Goal: Task Accomplishment & Management: Complete application form

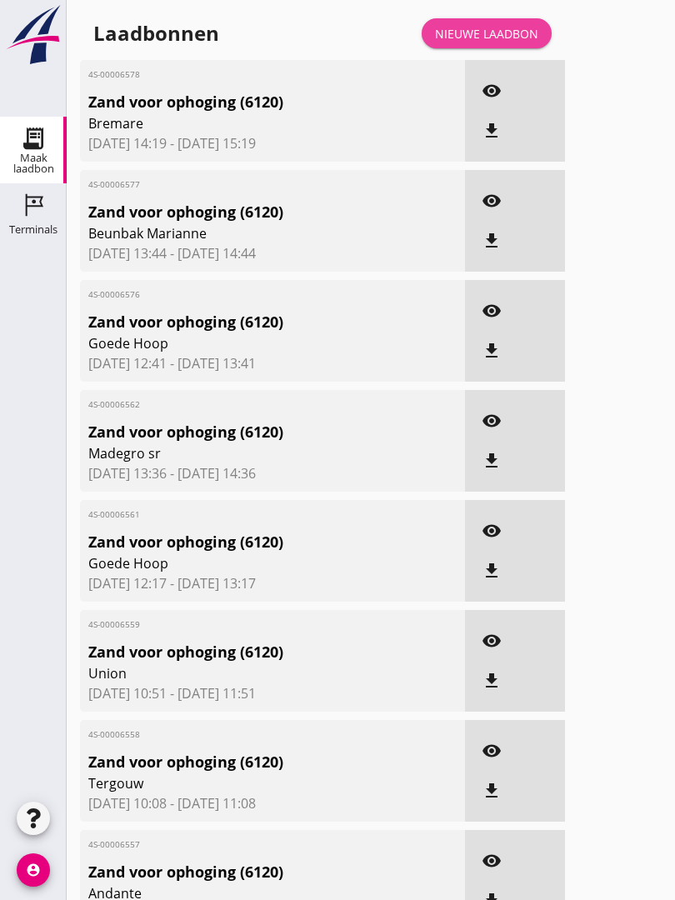
click at [488, 43] on div "Nieuwe laadbon" at bounding box center [486, 34] width 103 height 18
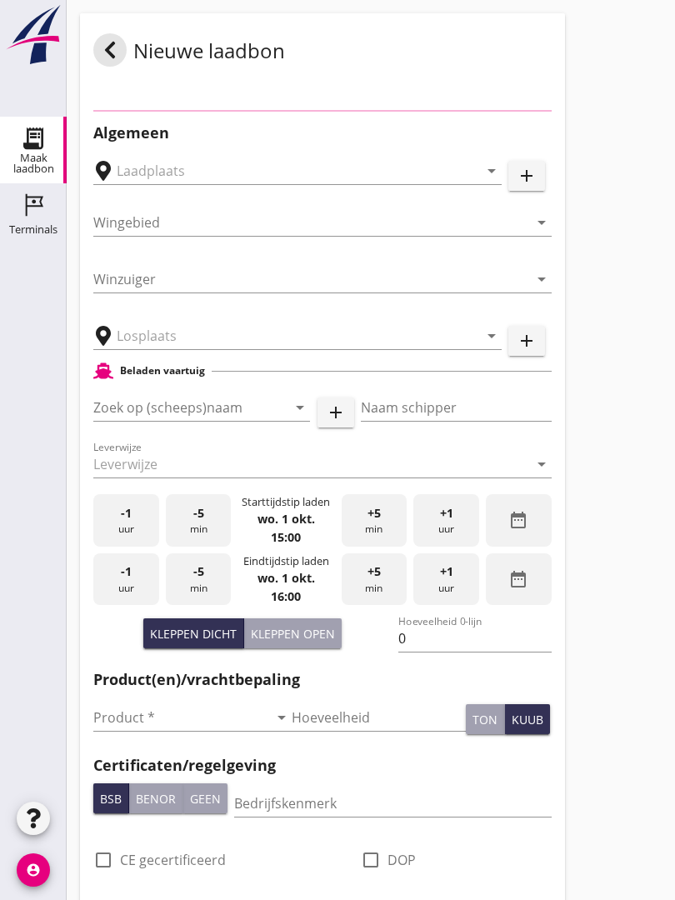
click at [202, 349] on input "text" at bounding box center [286, 336] width 338 height 27
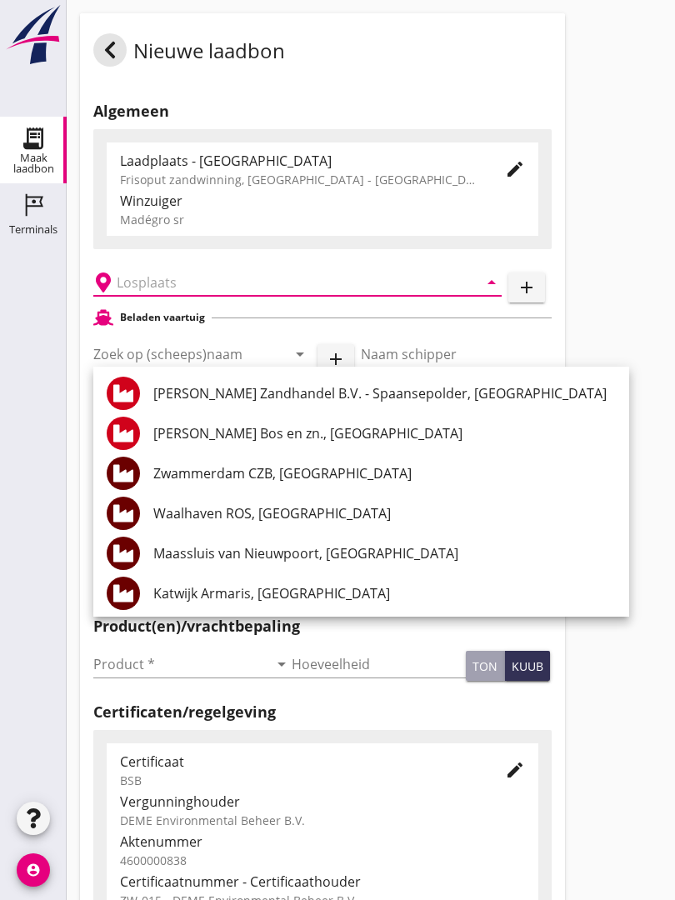
click at [168, 288] on input "text" at bounding box center [286, 282] width 338 height 27
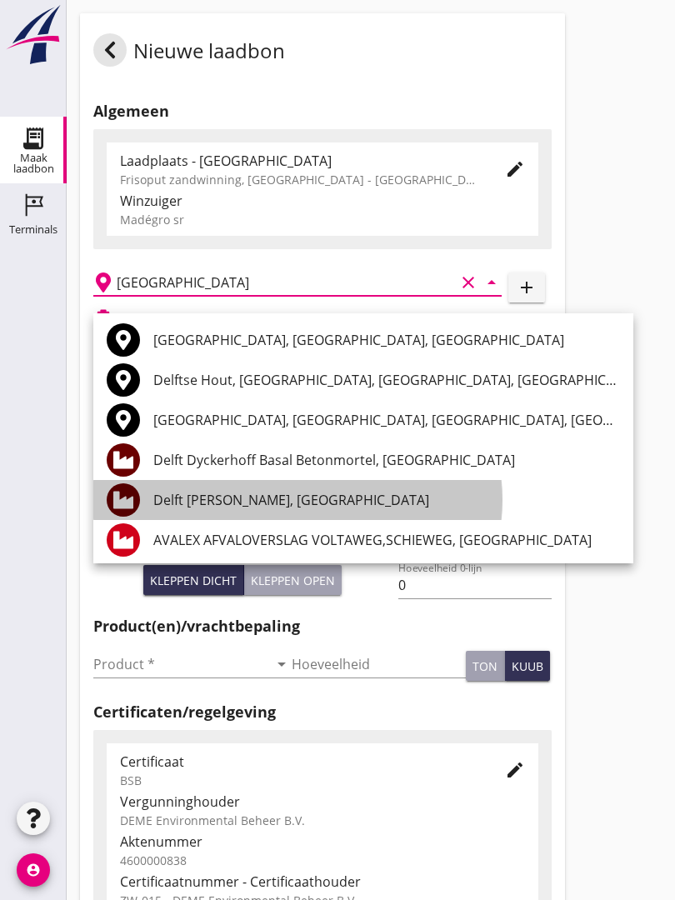
click at [279, 498] on div "Delft [PERSON_NAME], [GEOGRAPHIC_DATA]" at bounding box center [386, 500] width 467 height 20
type input "Delft [PERSON_NAME], [GEOGRAPHIC_DATA]"
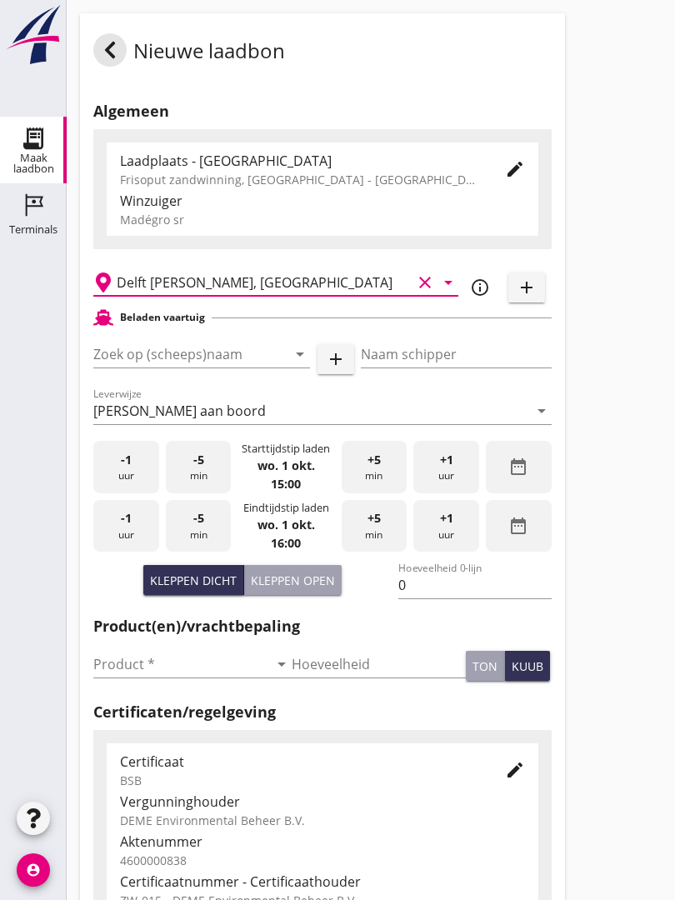
click at [216, 364] on input "Zoek op (scheeps)naam" at bounding box center [178, 354] width 170 height 27
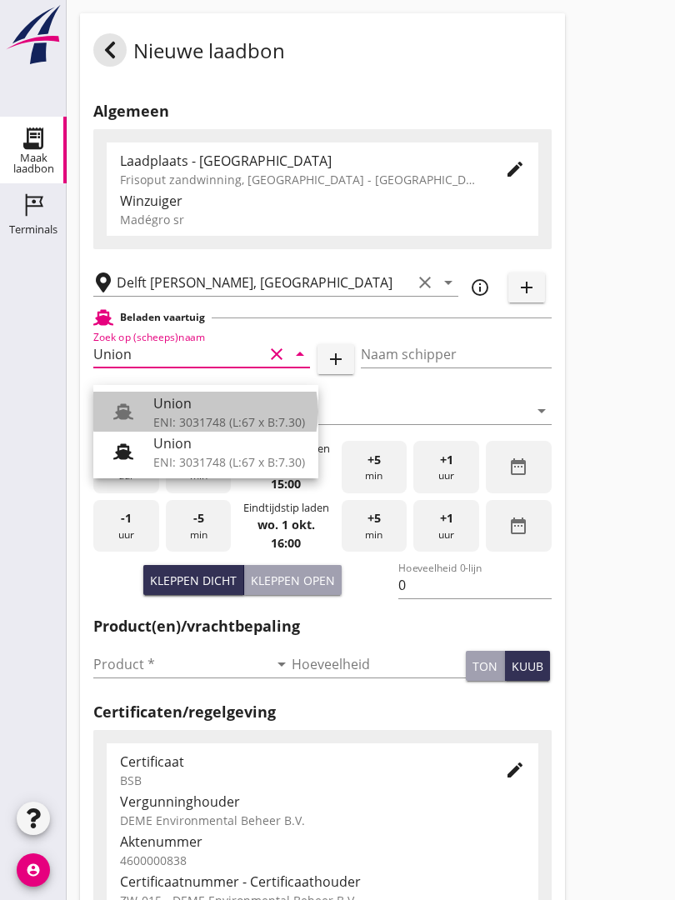
click at [208, 407] on div "Union" at bounding box center [229, 403] width 152 height 20
type input "Union"
type input "[PERSON_NAME]"
type input "480"
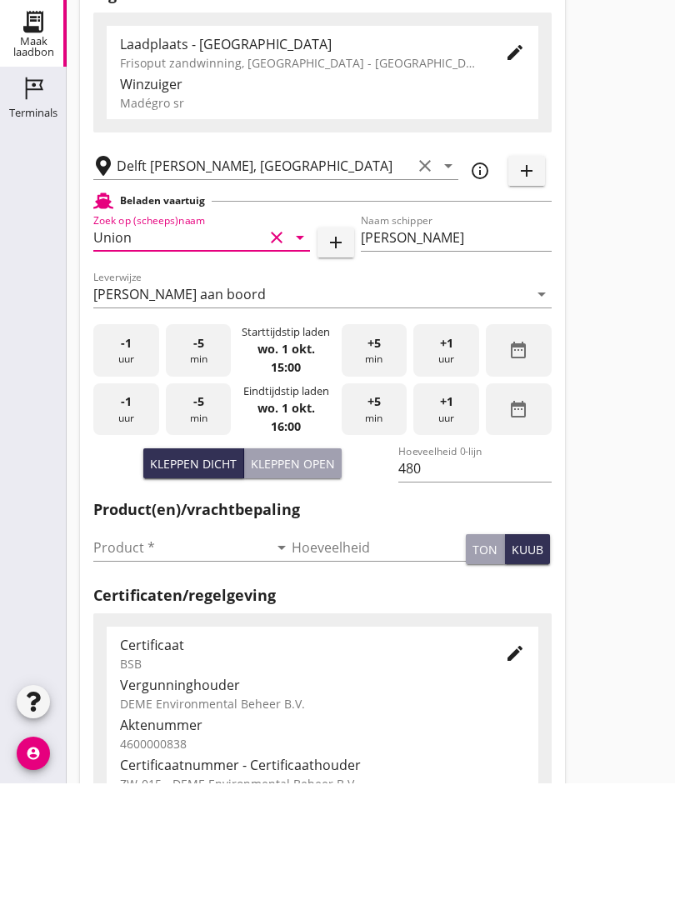
click at [128, 651] on input "Product *" at bounding box center [180, 664] width 175 height 27
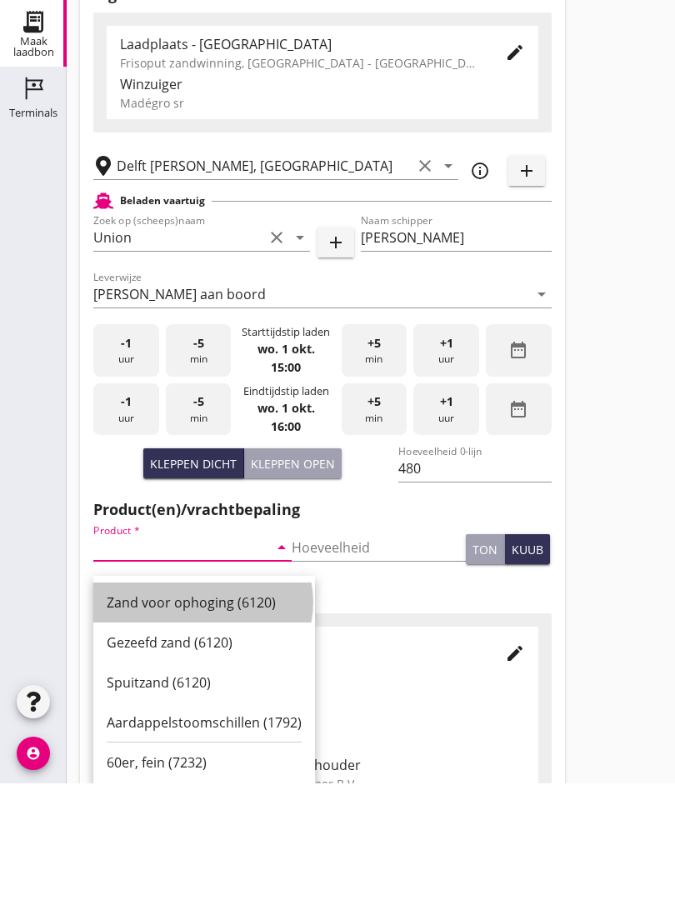
click at [194, 709] on div "Zand voor ophoging (6120)" at bounding box center [204, 719] width 195 height 20
type input "Zand voor ophoging (6120)"
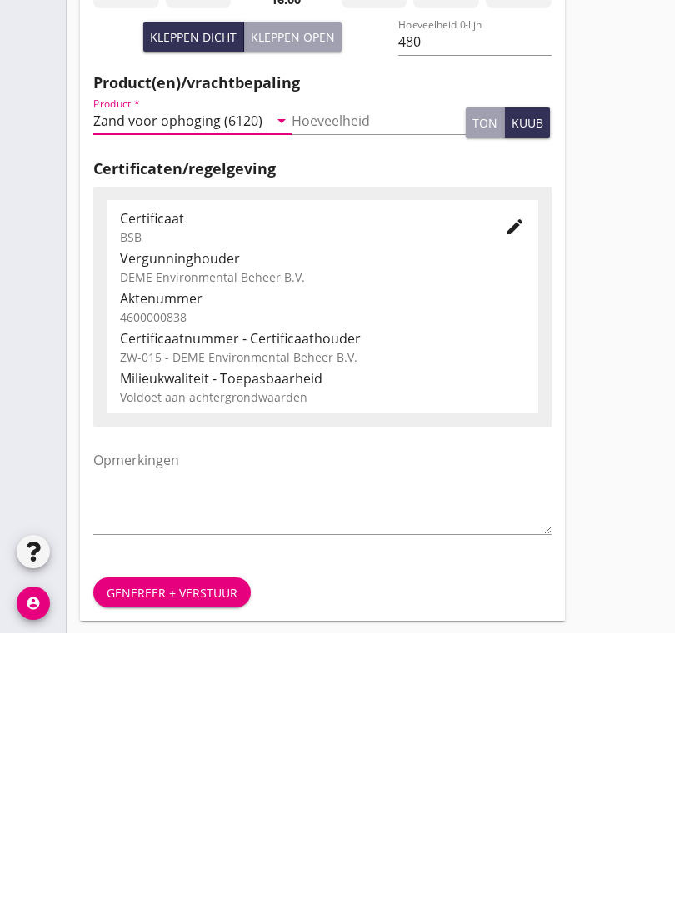
scroll to position [292, 0]
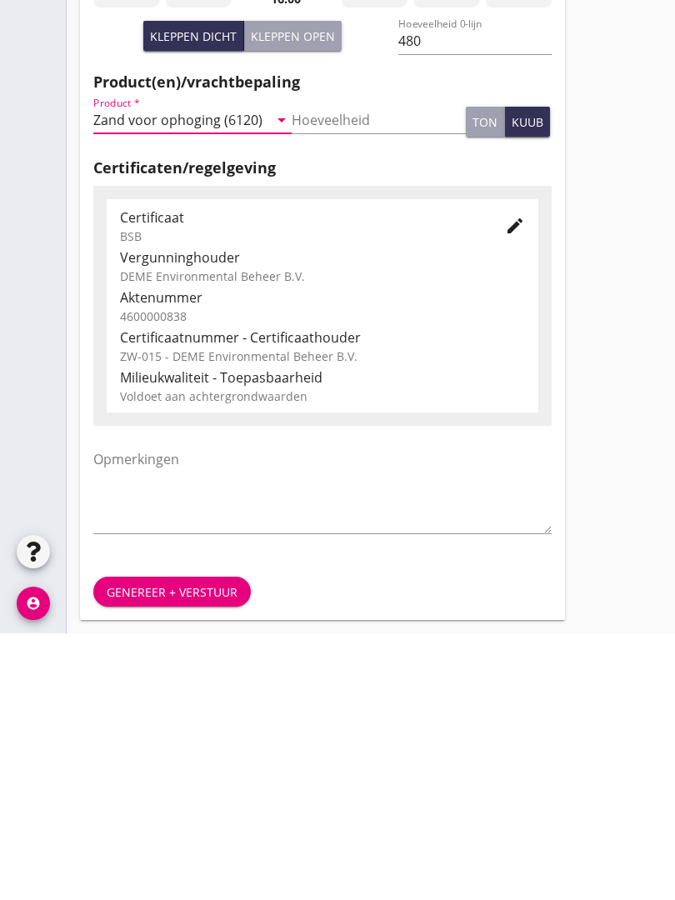
click at [183, 850] on div "Genereer + verstuur" at bounding box center [172, 859] width 131 height 18
